Goal: Transaction & Acquisition: Subscribe to service/newsletter

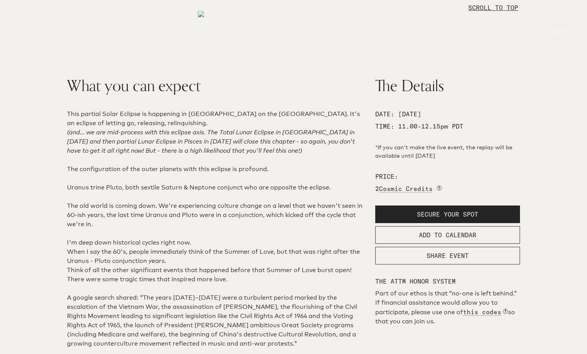
scroll to position [317, 0]
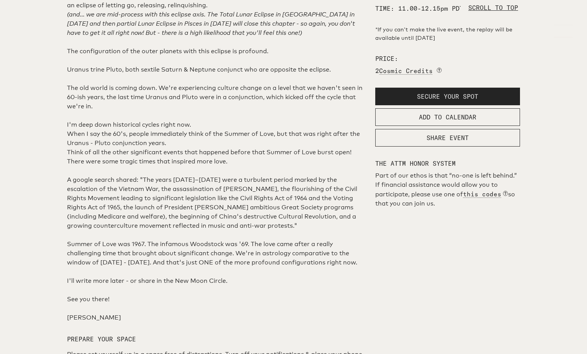
click at [407, 105] on button "SECURE YOUR SPOT" at bounding box center [447, 97] width 145 height 18
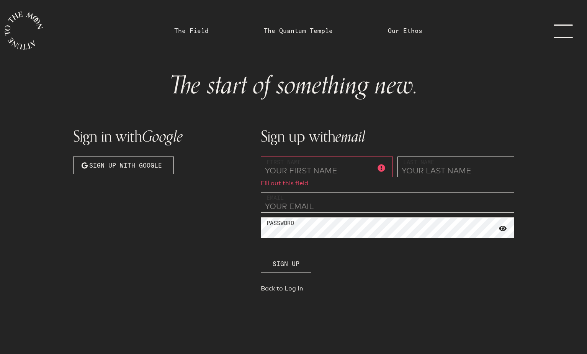
click at [180, 31] on link "The Field" at bounding box center [191, 30] width 34 height 9
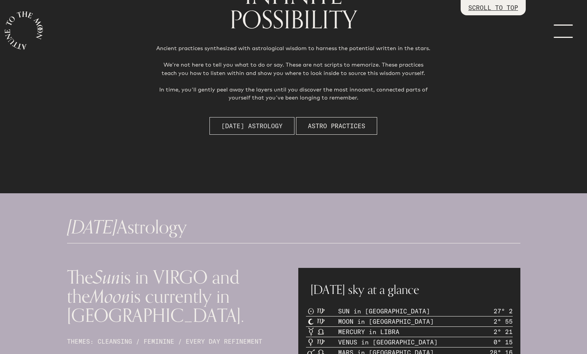
click at [246, 129] on span "[DATE] Astrology" at bounding box center [251, 125] width 61 height 9
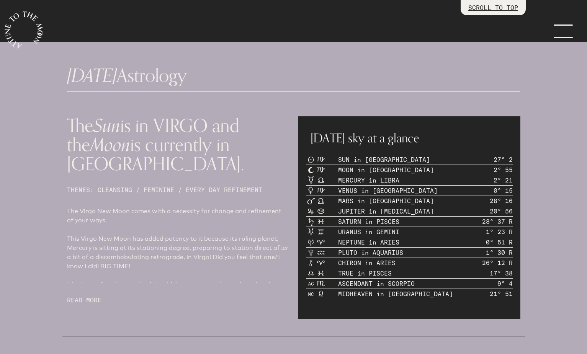
scroll to position [327, 0]
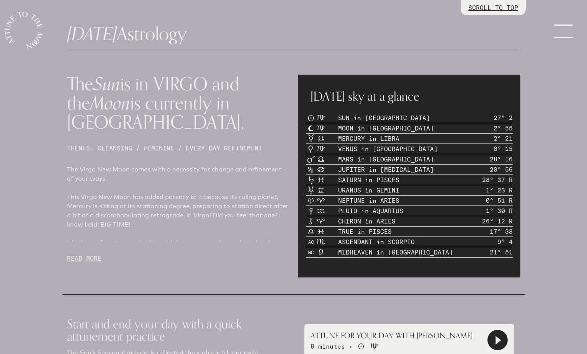
click at [87, 254] on p "READ MORE" at bounding box center [178, 258] width 222 height 9
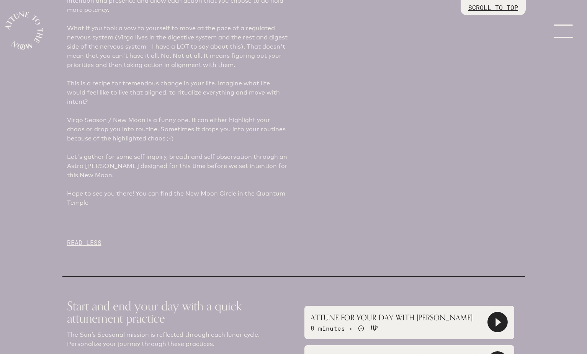
scroll to position [753, 0]
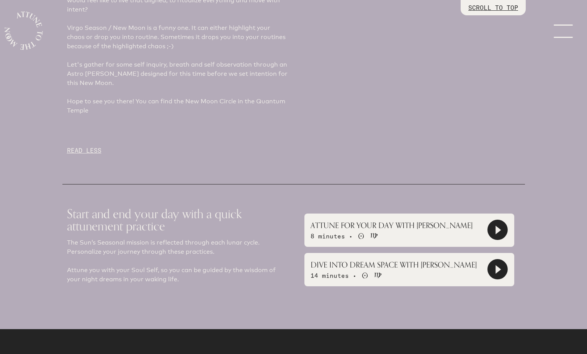
click at [496, 225] on icon at bounding box center [497, 229] width 5 height 9
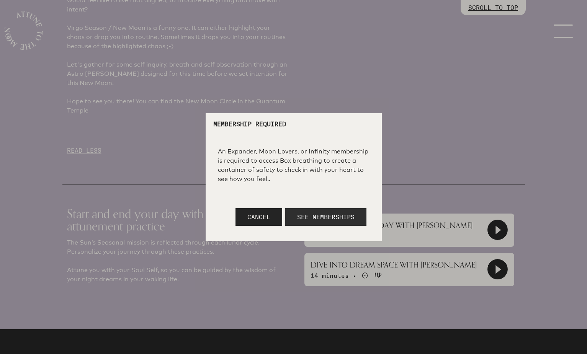
click at [308, 220] on span "See Memberships" at bounding box center [325, 217] width 57 height 8
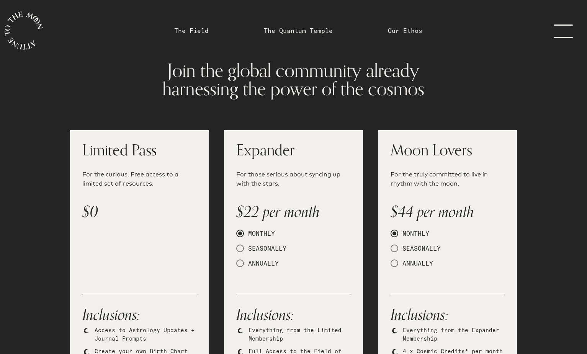
click at [402, 34] on link "Our Ethos" at bounding box center [405, 30] width 34 height 9
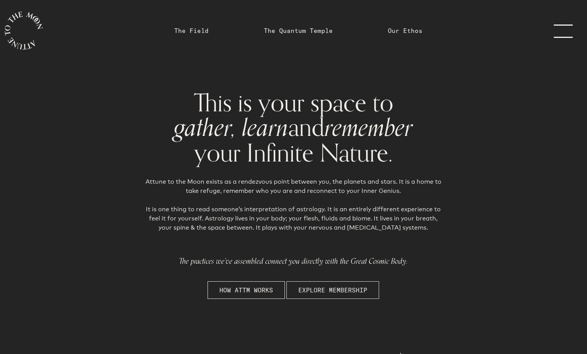
click at [319, 288] on span "EXPLORE MEMBERSHIP" at bounding box center [332, 289] width 69 height 9
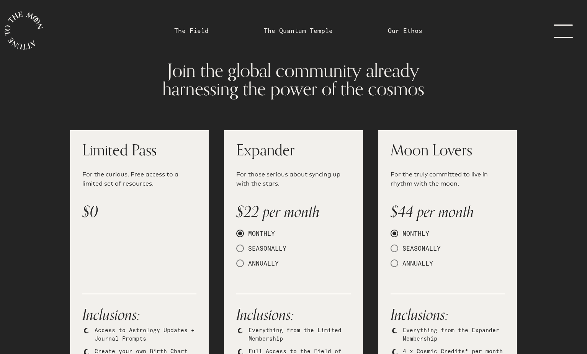
click at [195, 35] on link "The Field" at bounding box center [191, 30] width 44 height 61
